Goal: Transaction & Acquisition: Book appointment/travel/reservation

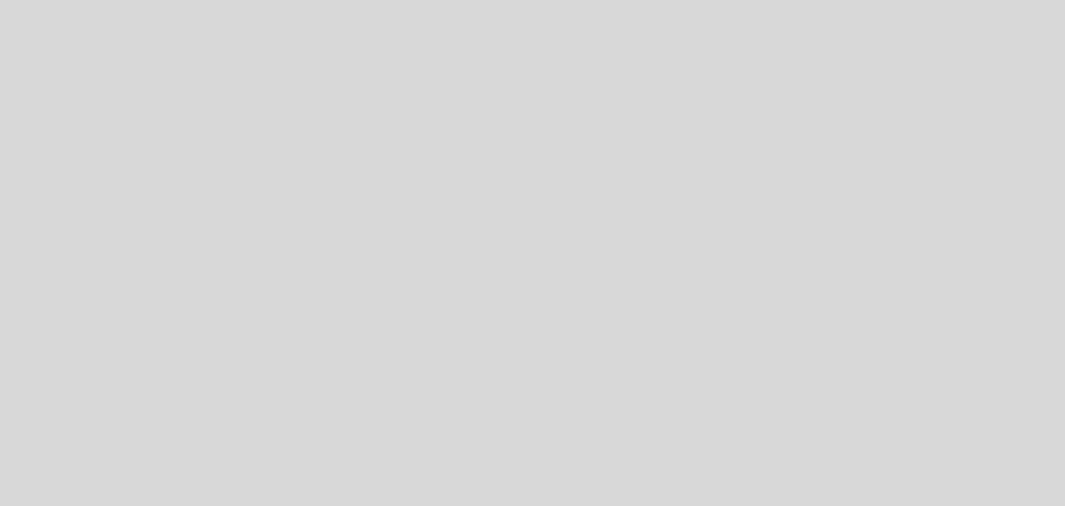
select select "es"
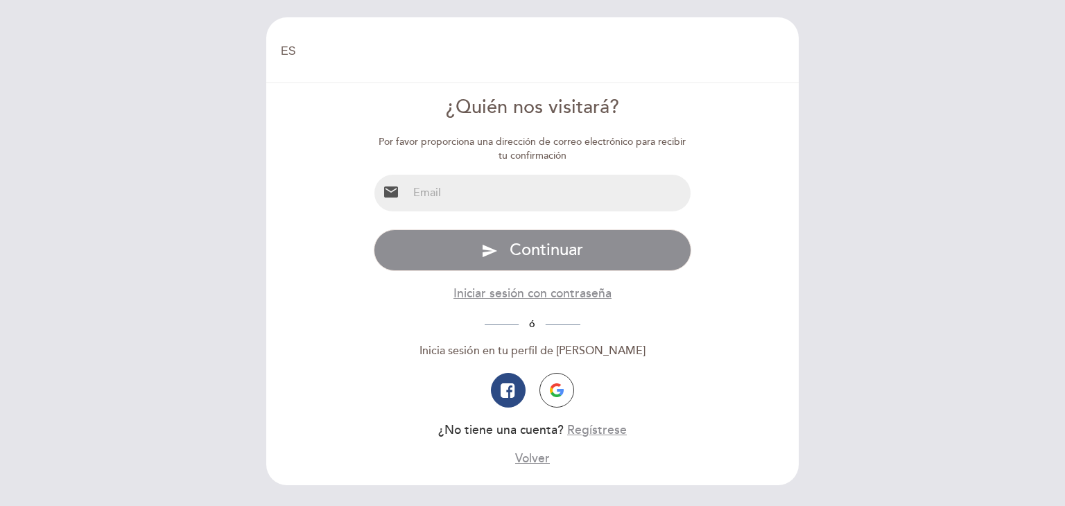
click at [491, 203] on input "email" at bounding box center [550, 193] width 284 height 37
type input "matiservidio0@gmail.com"
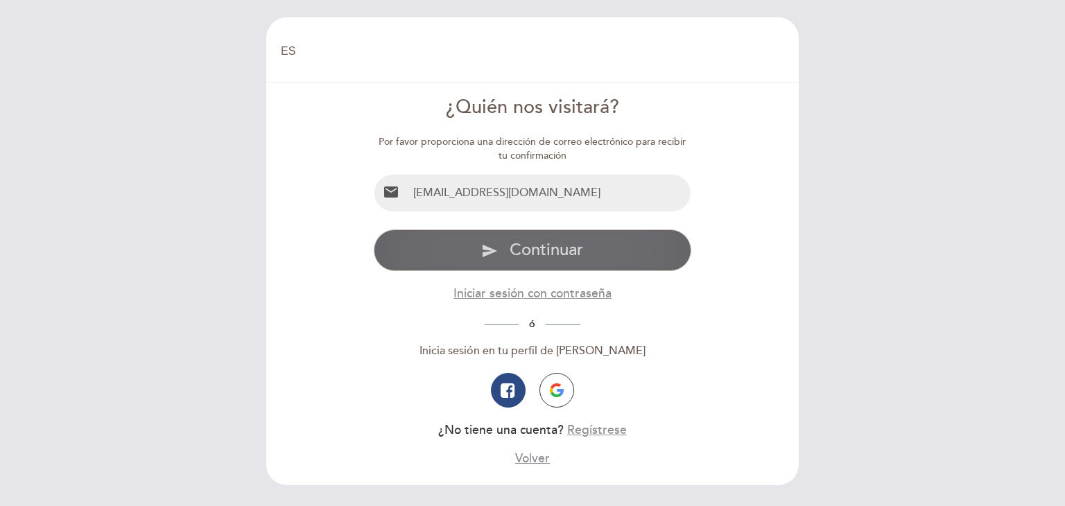
click at [551, 262] on button "send Continuar" at bounding box center [533, 251] width 318 height 42
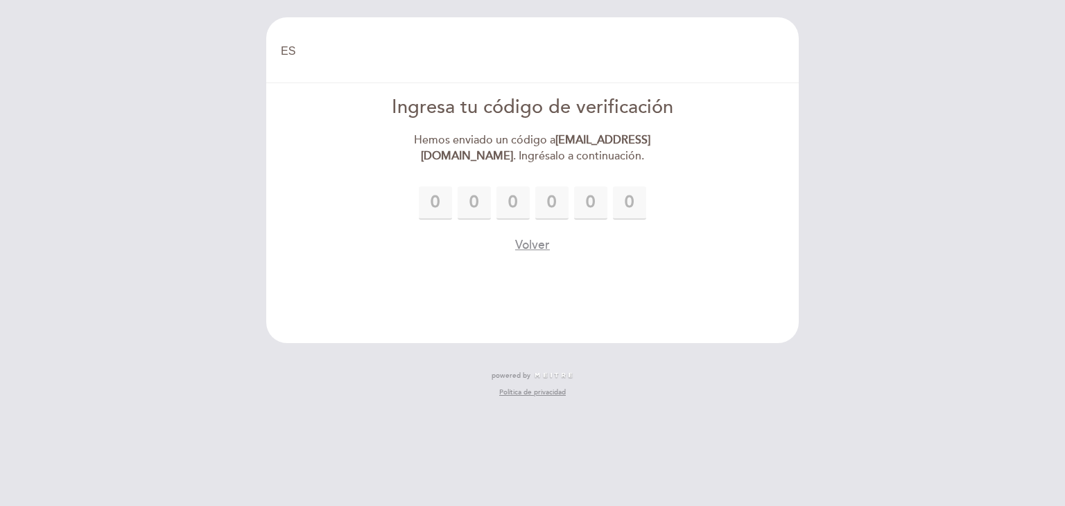
type input "3"
type input "7"
type input "5"
type input "2"
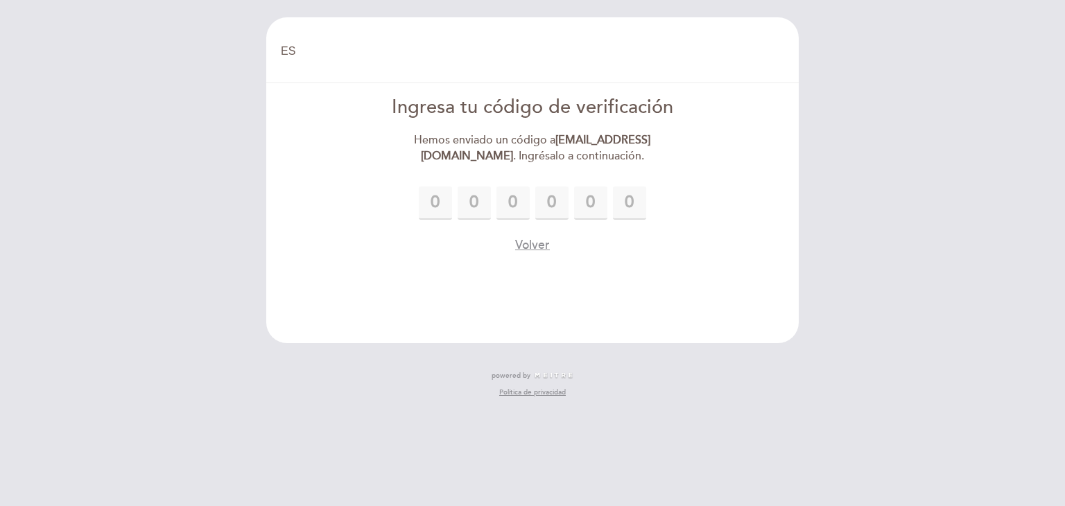
type input "2"
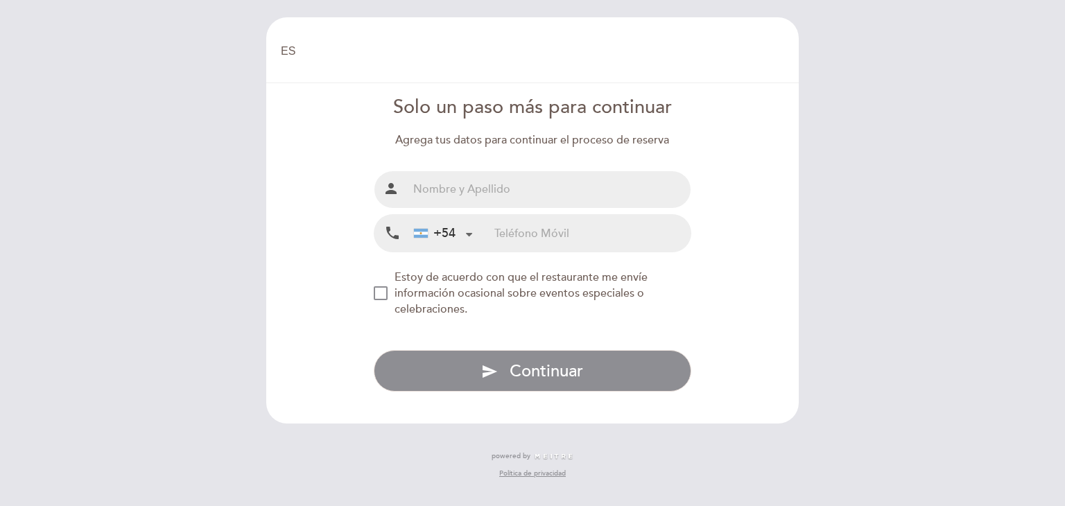
click at [522, 194] on input "text" at bounding box center [550, 189] width 284 height 37
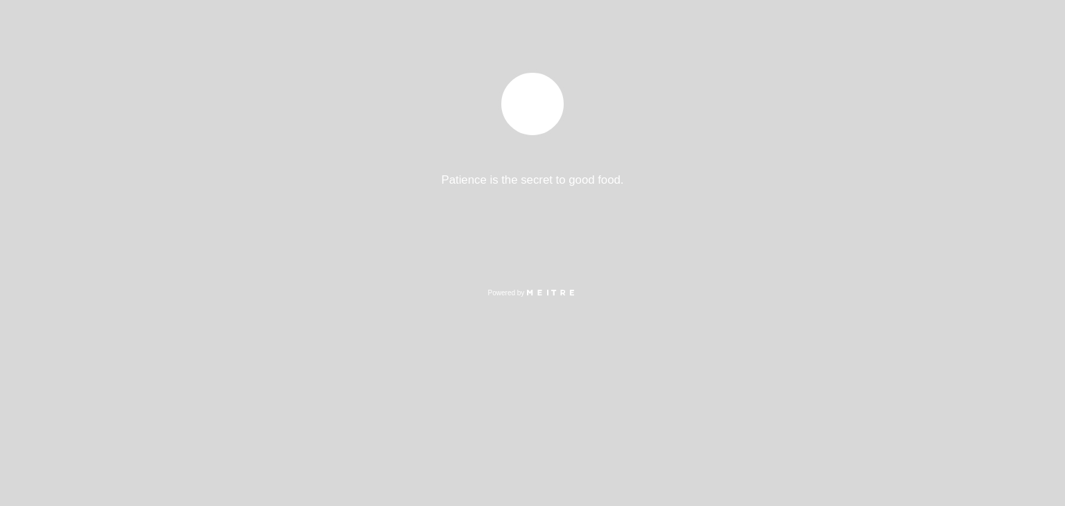
select select "es"
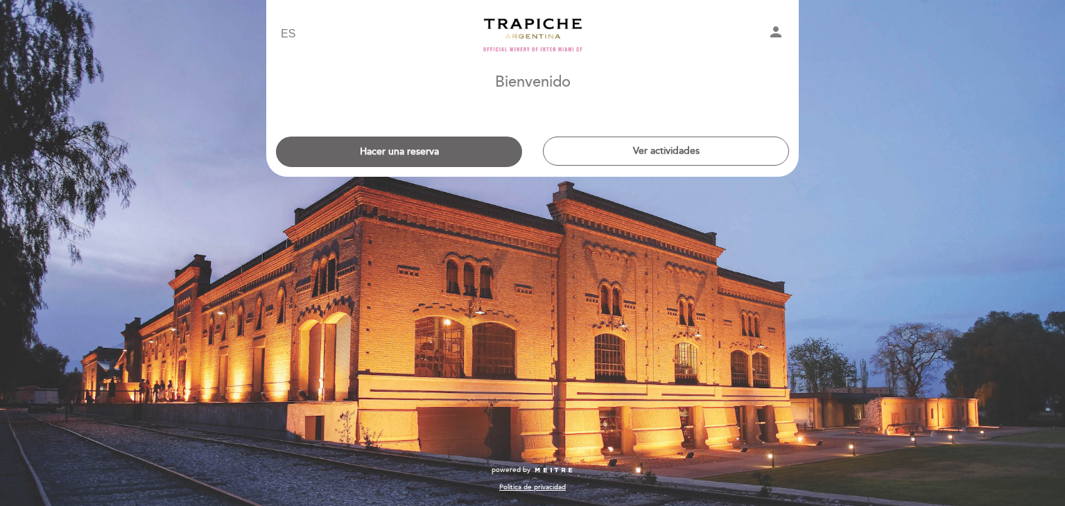
click at [870, 338] on div "EN ES PT Turismo Trapiche person [GEOGRAPHIC_DATA] [GEOGRAPHIC_DATA], Cambiar u…" at bounding box center [532, 253] width 1065 height 506
click at [708, 148] on button "Ver actividades" at bounding box center [666, 151] width 246 height 29
